Goal: Task Accomplishment & Management: Manage account settings

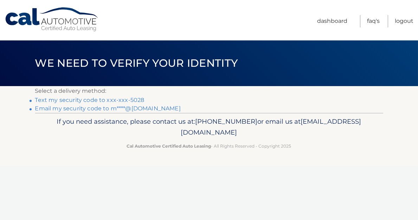
click at [106, 100] on link "Text my security code to xxx-xxx-5028" at bounding box center [89, 100] width 109 height 7
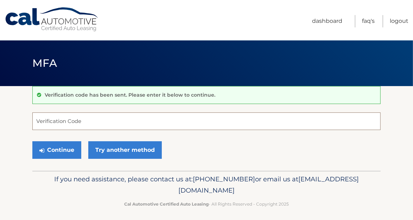
click at [70, 123] on input "Verification Code" at bounding box center [206, 122] width 348 height 18
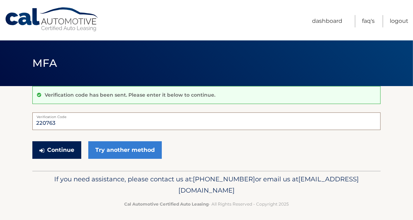
type input "220763"
click at [58, 146] on button "Continue" at bounding box center [56, 150] width 49 height 18
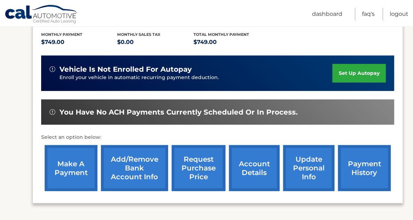
scroll to position [149, 0]
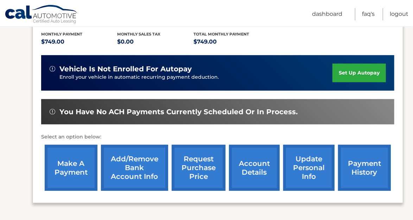
click at [76, 162] on link "make a payment" at bounding box center [71, 168] width 53 height 46
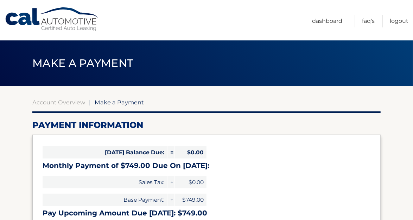
select select "YzQ0MGI0MjQtNzJlNi00MzNlLTgzOTYtNTgxMzU5MWFkN2Ew"
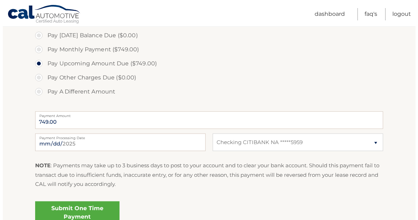
scroll to position [252, 0]
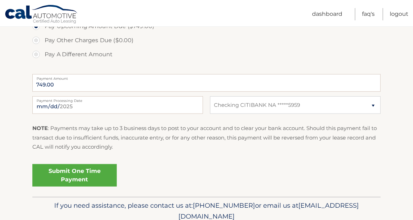
click at [73, 174] on link "Submit One Time Payment" at bounding box center [74, 175] width 84 height 23
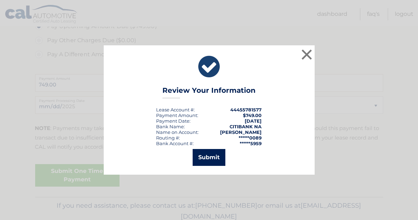
click at [208, 159] on button "Submit" at bounding box center [209, 157] width 33 height 17
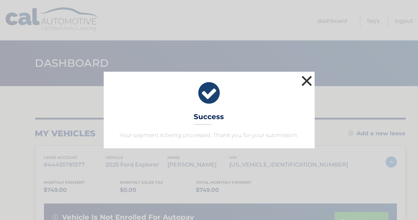
click at [304, 82] on button "×" at bounding box center [307, 81] width 14 height 14
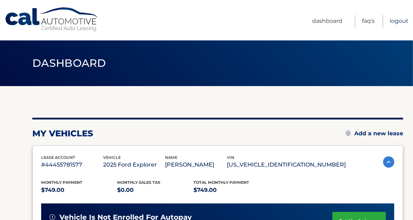
click at [396, 21] on link "Logout" at bounding box center [399, 21] width 19 height 12
